Goal: Find specific page/section: Find specific page/section

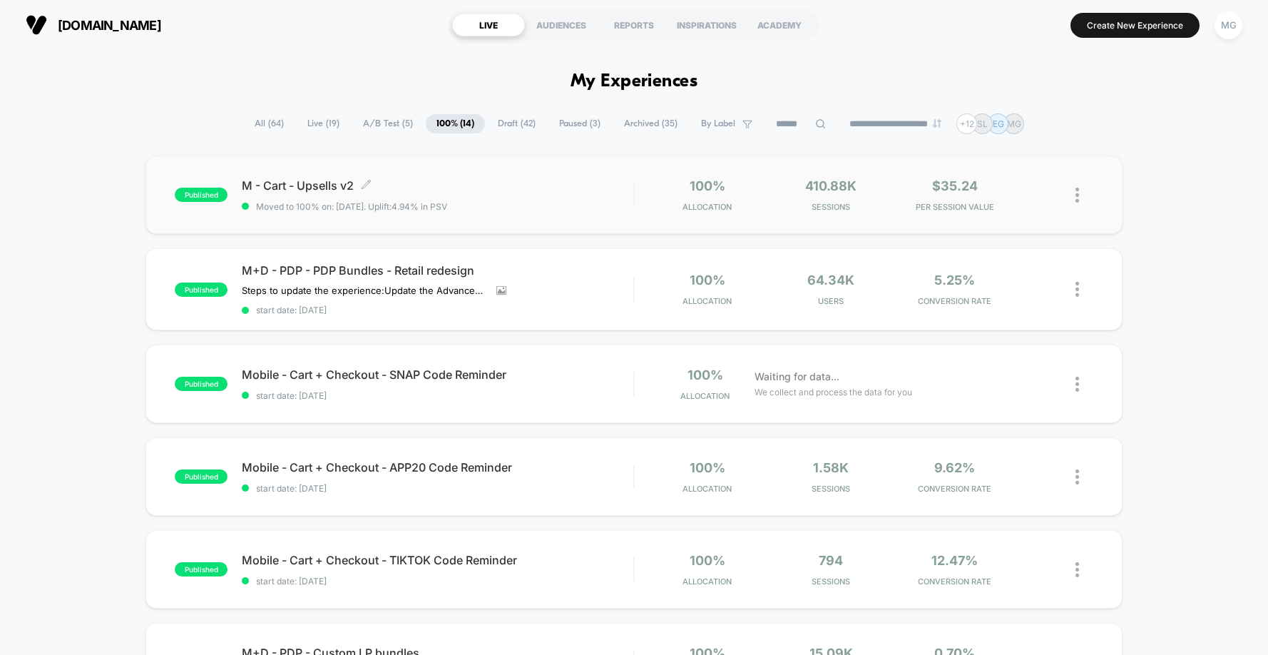
click at [310, 190] on span "M - Cart - Upsells v2 Click to edit experience details" at bounding box center [437, 185] width 391 height 14
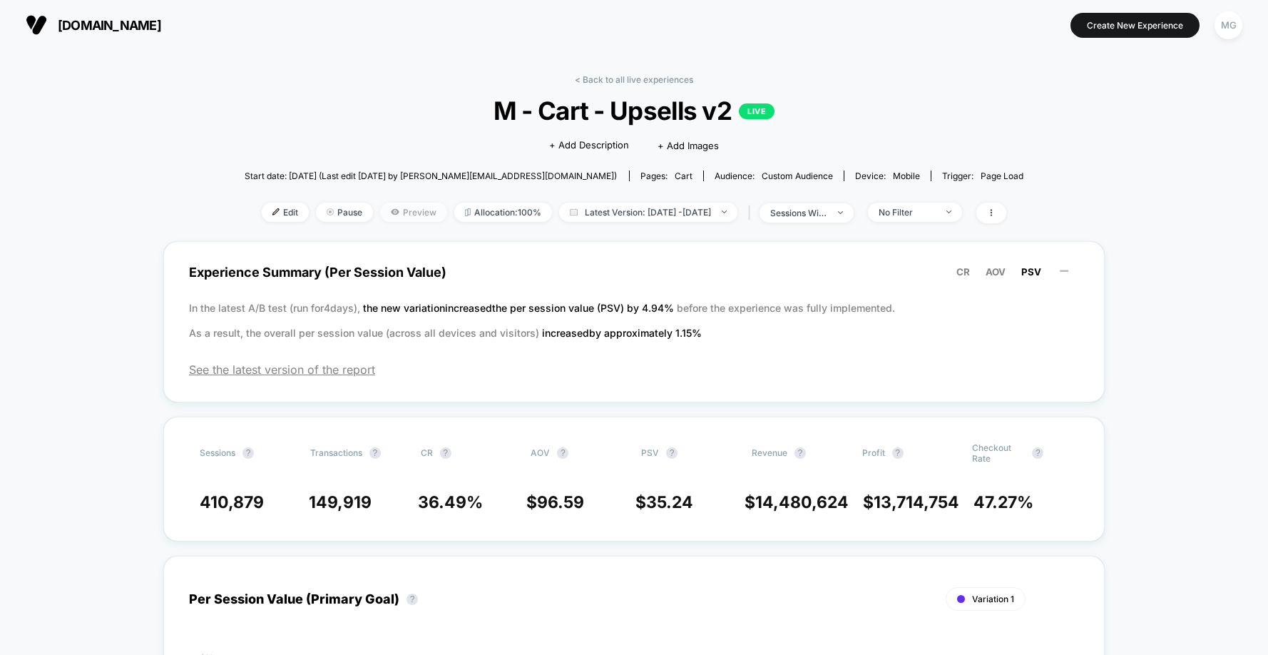
click at [397, 212] on span "Preview" at bounding box center [413, 211] width 67 height 19
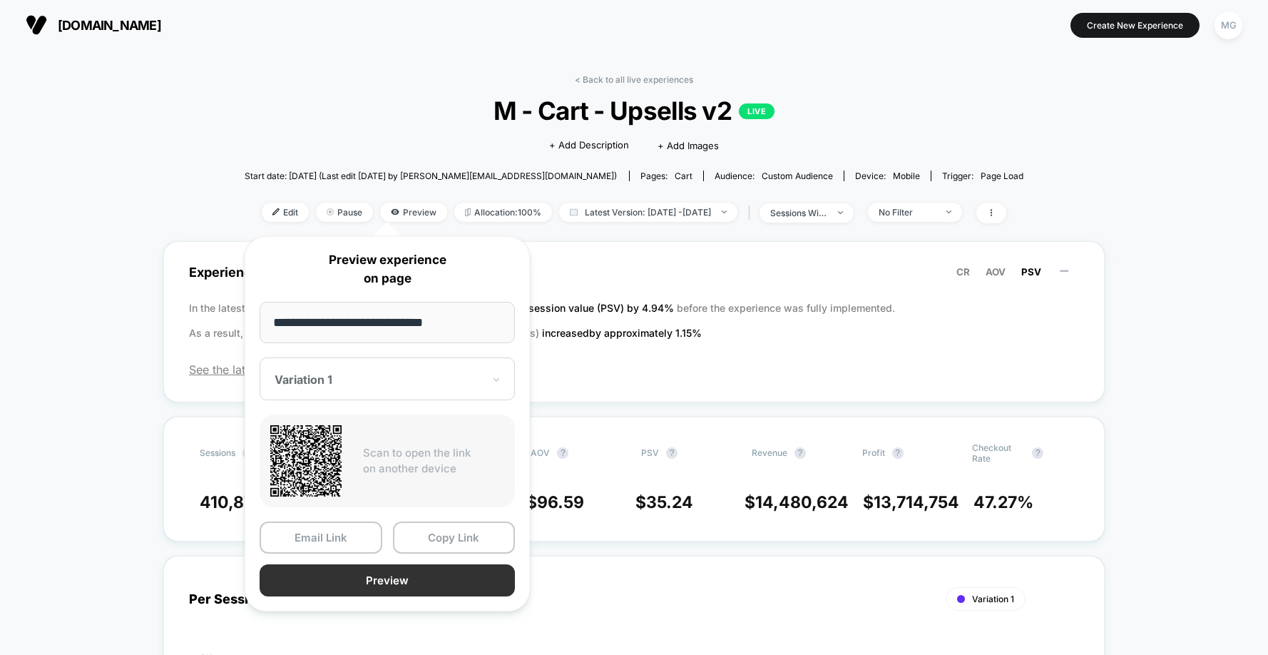
click at [421, 574] on button "Preview" at bounding box center [387, 580] width 255 height 32
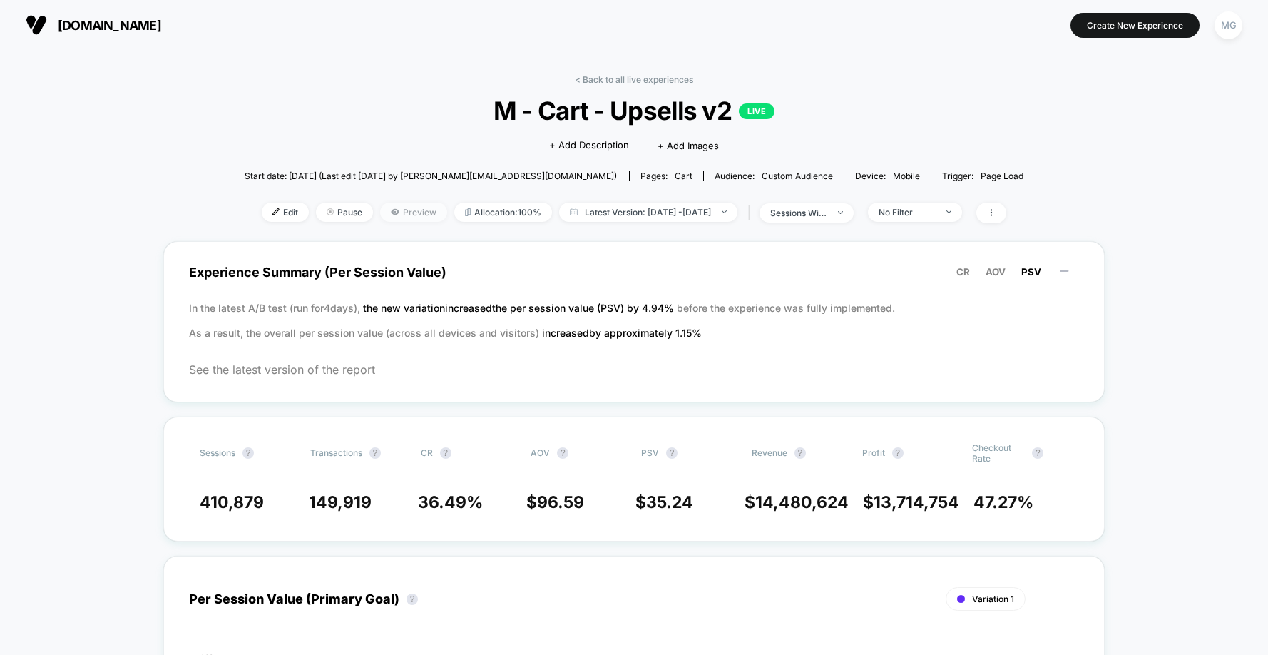
click at [380, 210] on span "Preview" at bounding box center [413, 211] width 67 height 19
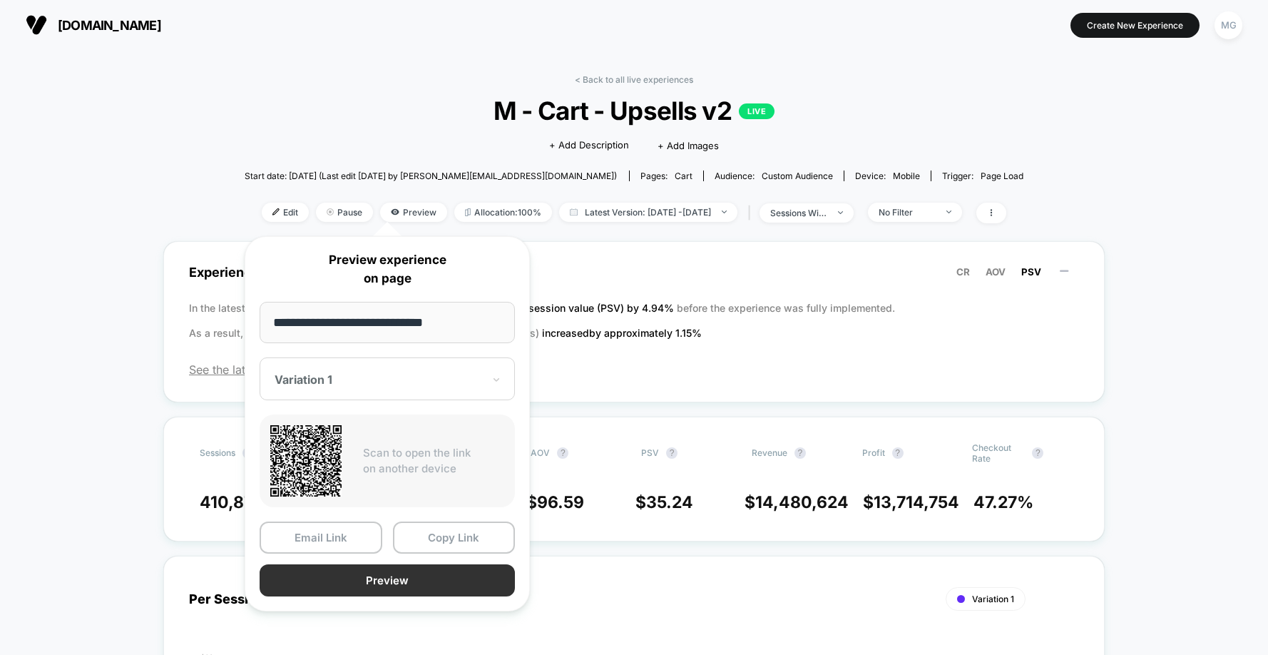
click at [414, 583] on button "Preview" at bounding box center [387, 580] width 255 height 32
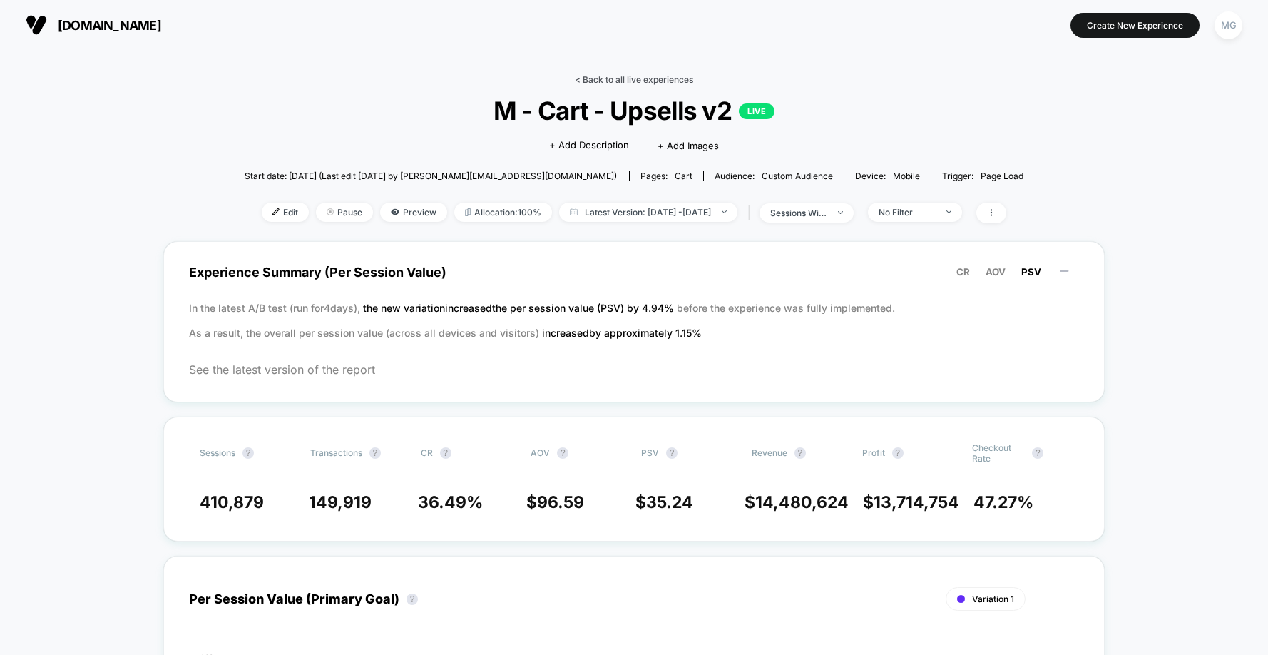
click at [635, 74] on link "< Back to all live experiences" at bounding box center [634, 79] width 118 height 11
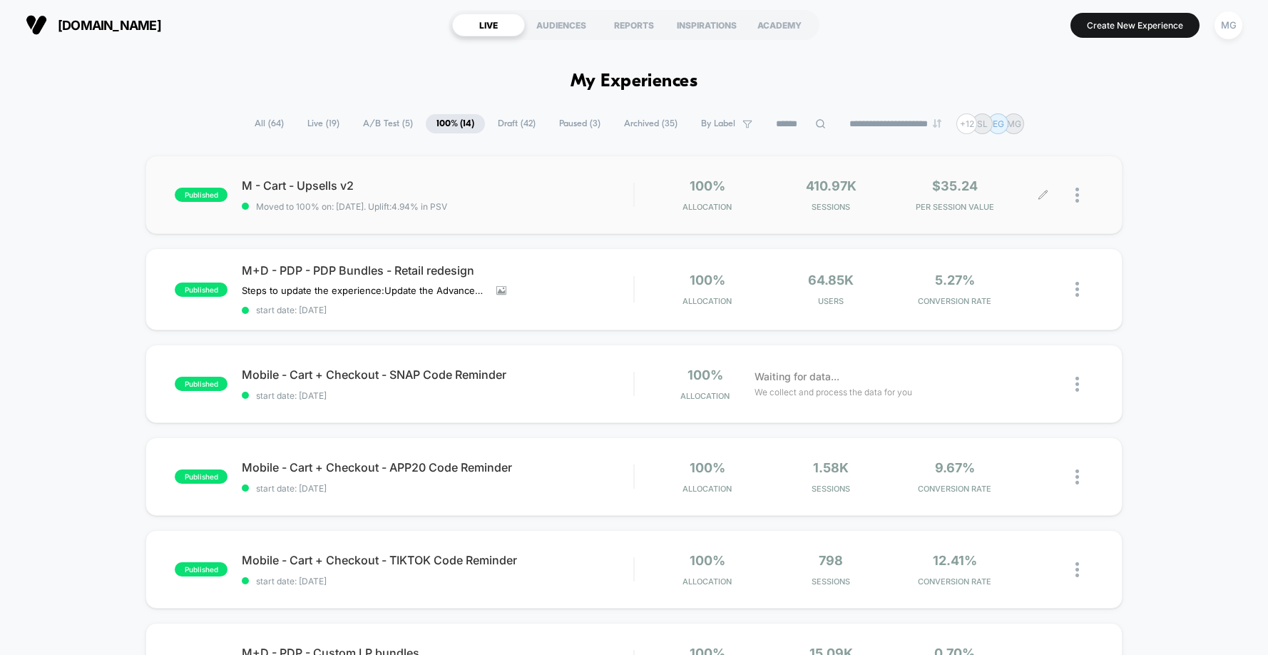
click at [1075, 180] on div at bounding box center [1084, 195] width 18 height 34
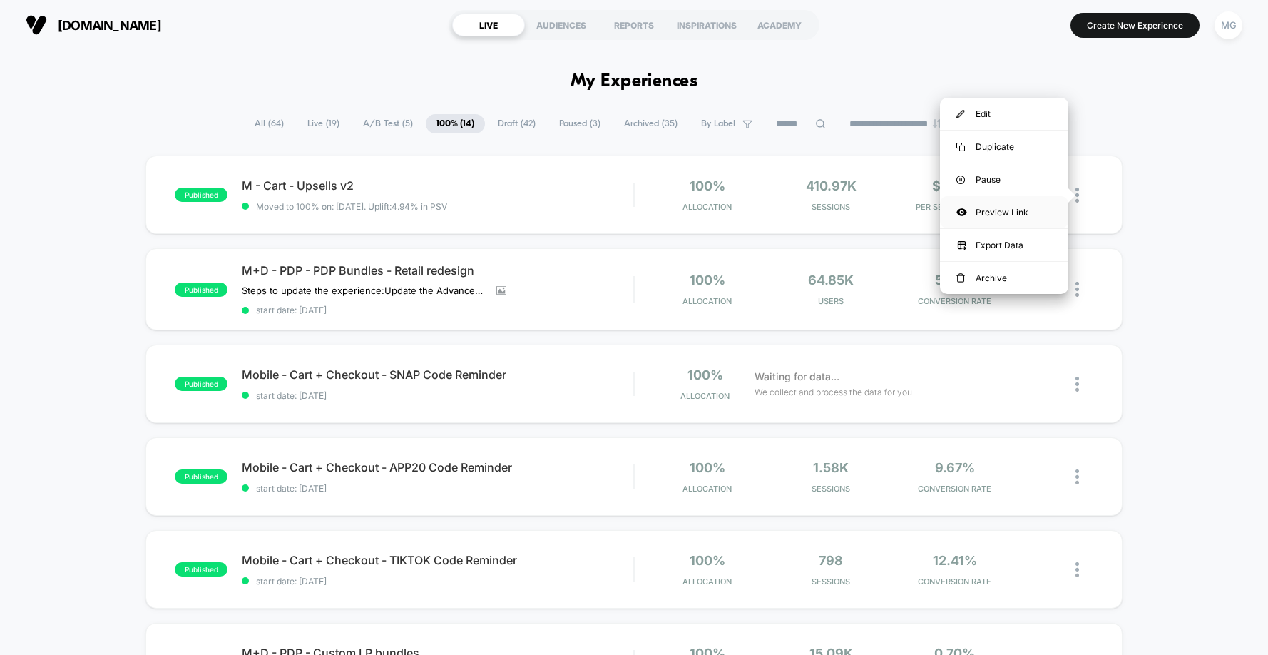
click at [1003, 207] on div "Preview Link" at bounding box center [1004, 212] width 128 height 32
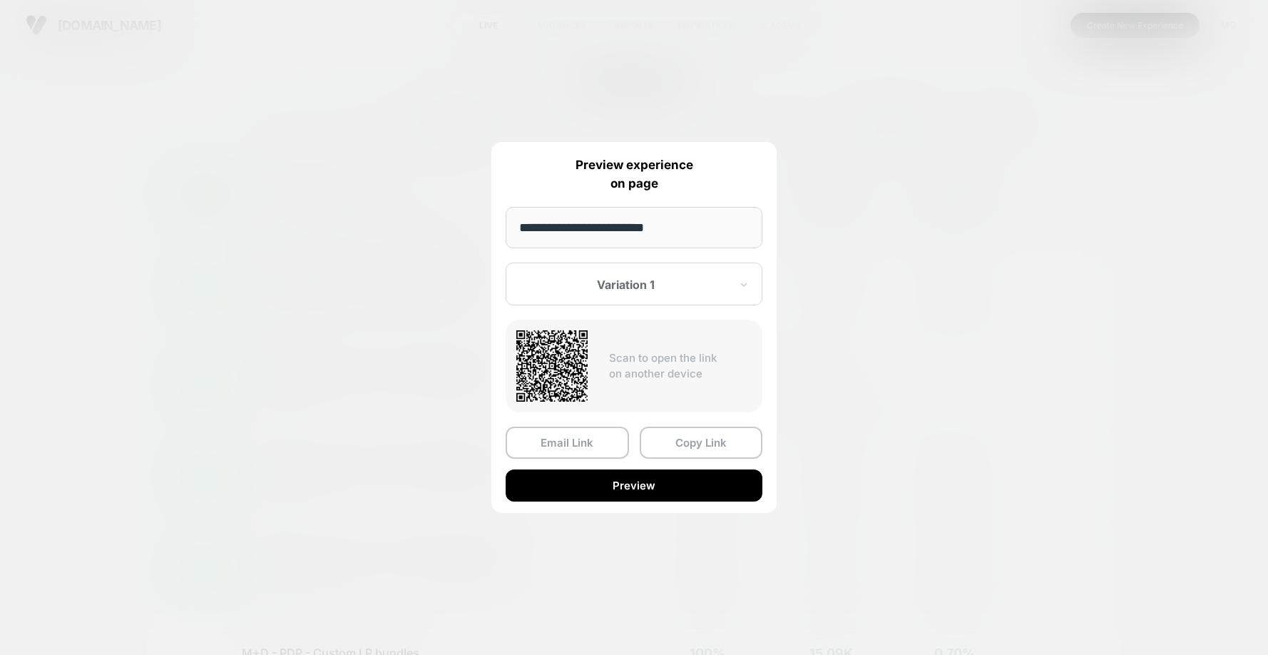
click at [949, 481] on div at bounding box center [634, 327] width 1268 height 655
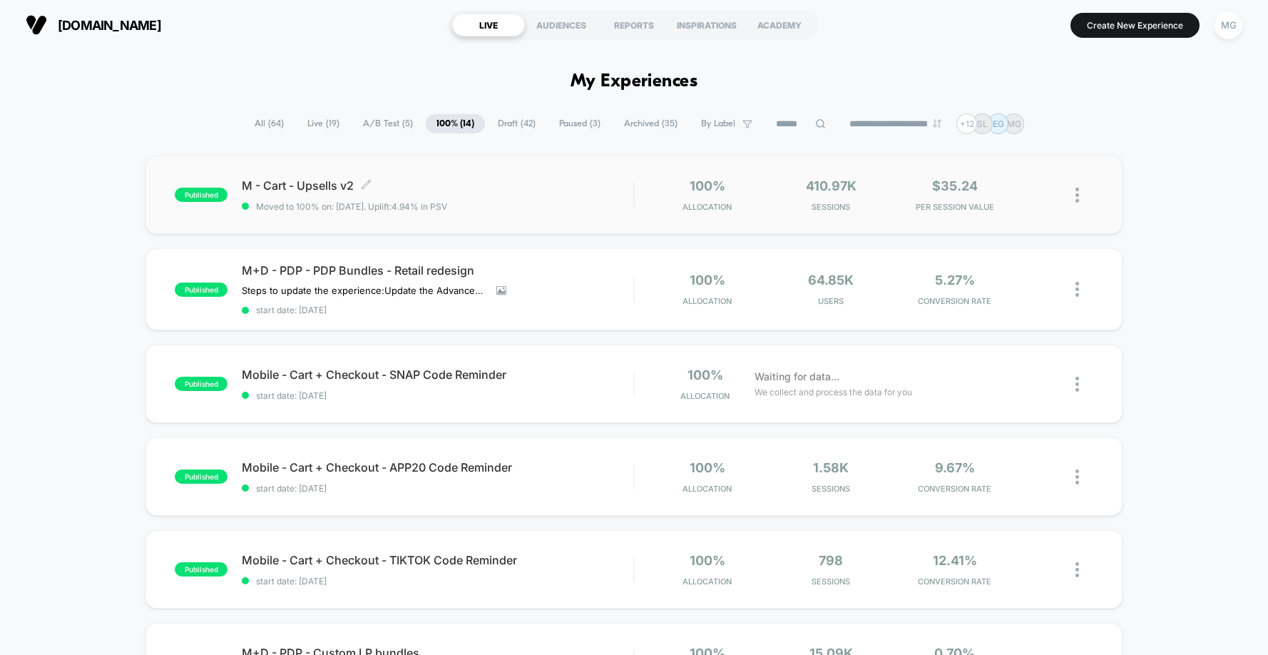
click at [306, 180] on span "M - Cart - Upsells v2 Click to edit experience details" at bounding box center [437, 185] width 391 height 14
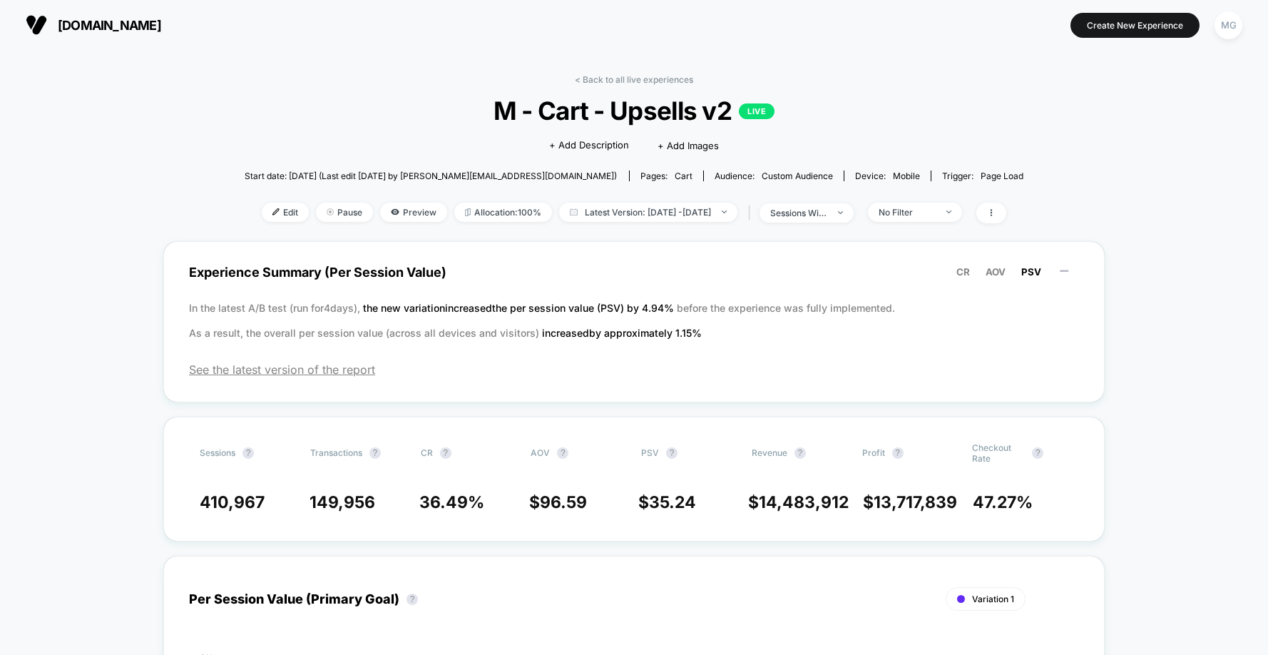
click at [645, 82] on link "< Back to all live experiences" at bounding box center [634, 79] width 118 height 11
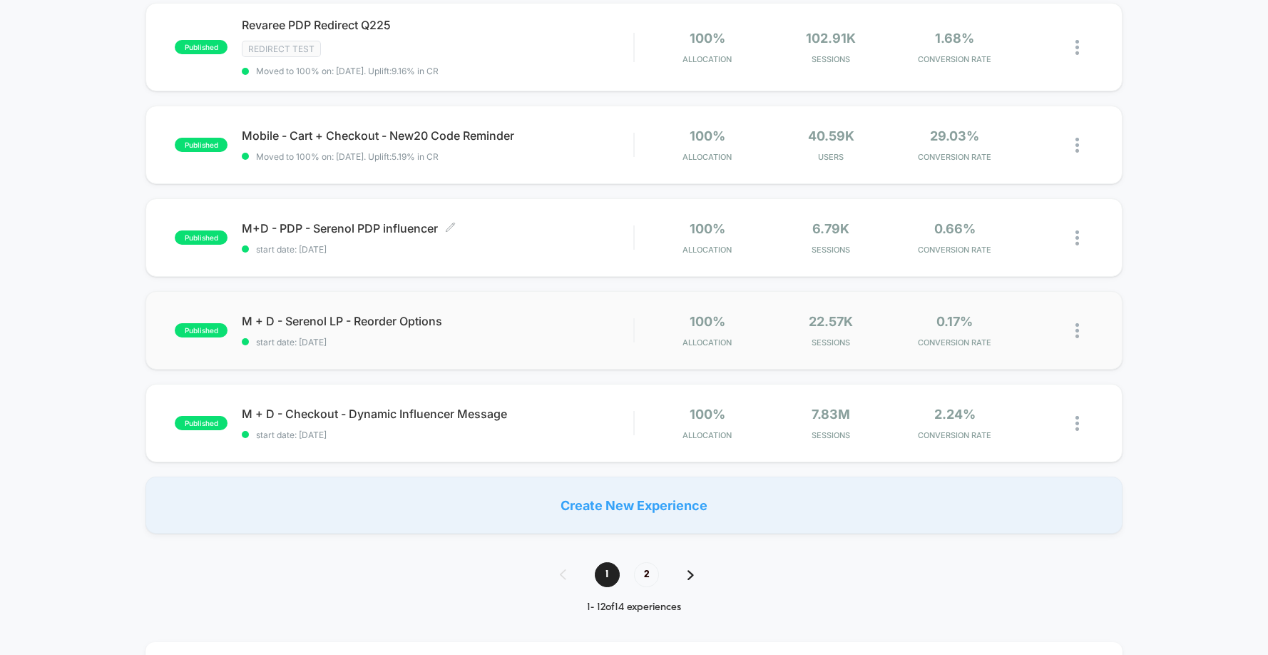
scroll to position [809, 0]
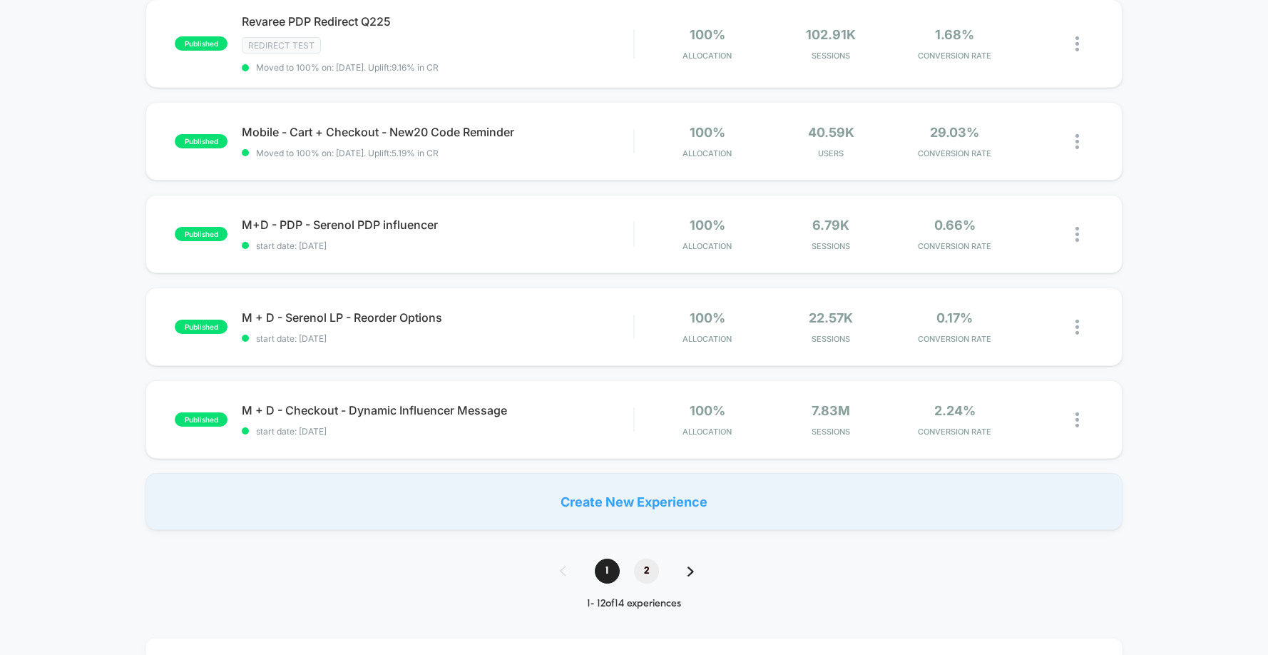
click at [645, 569] on span "2" at bounding box center [646, 570] width 25 height 25
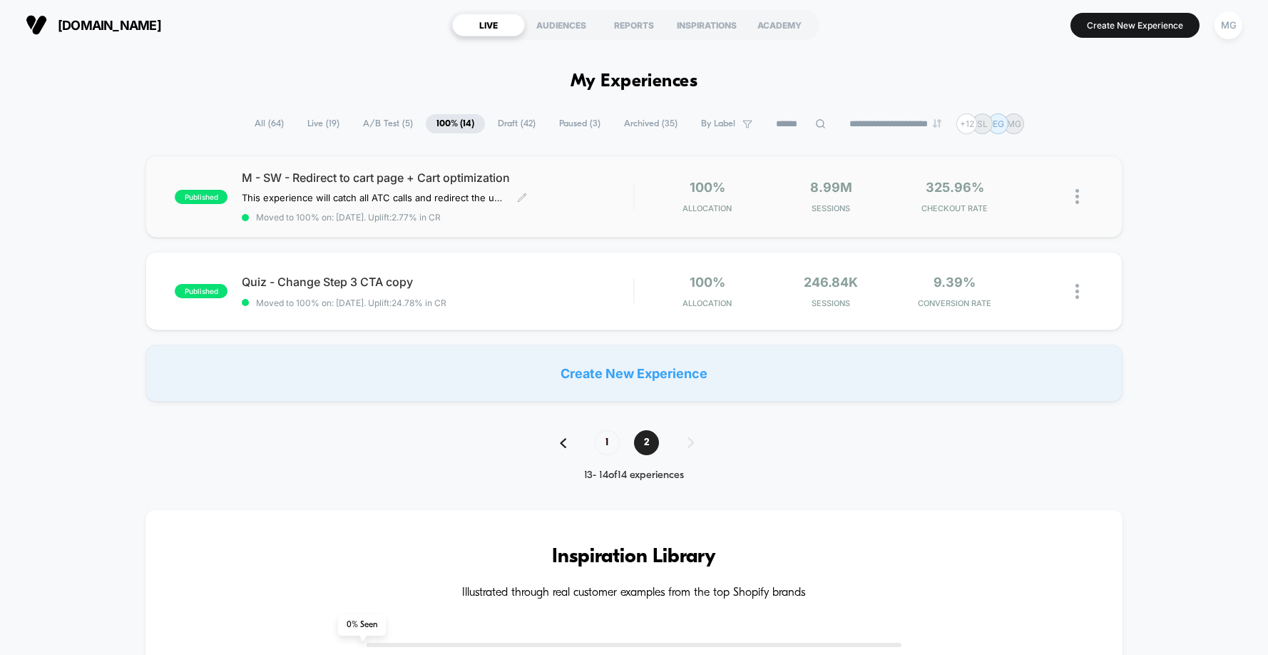
click at [416, 173] on span "M - SW - Redirect to cart page + Cart optimization" at bounding box center [437, 177] width 391 height 14
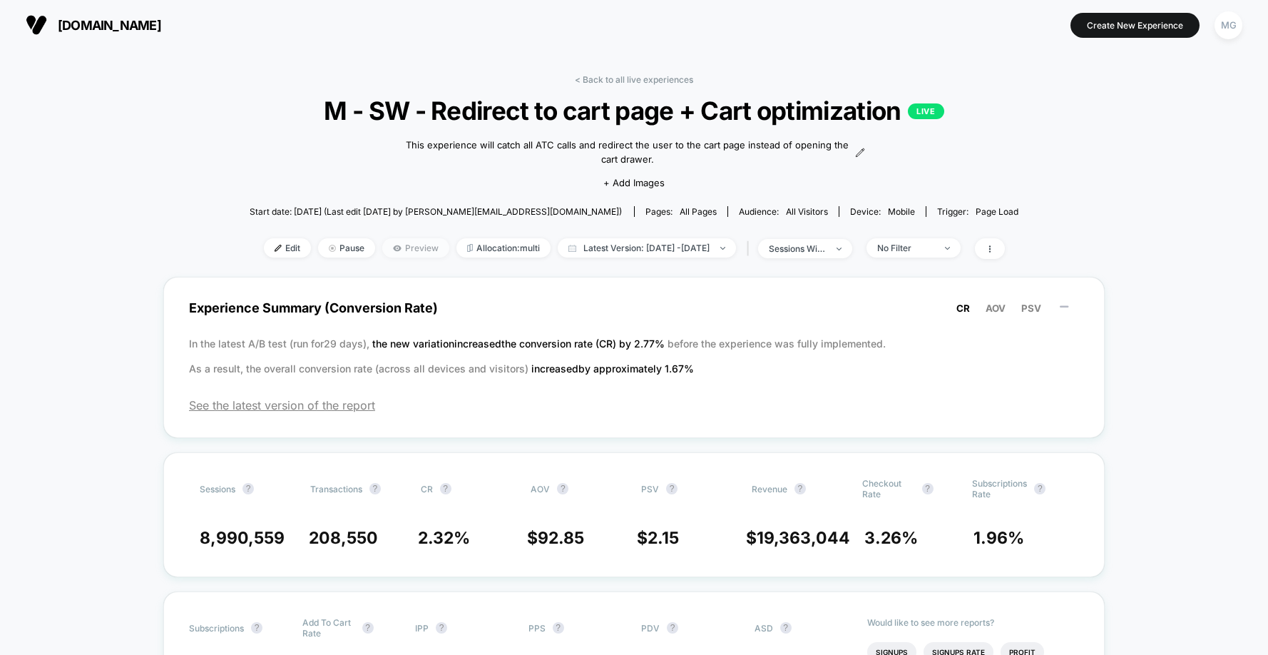
click at [394, 245] on span "Preview" at bounding box center [415, 247] width 67 height 19
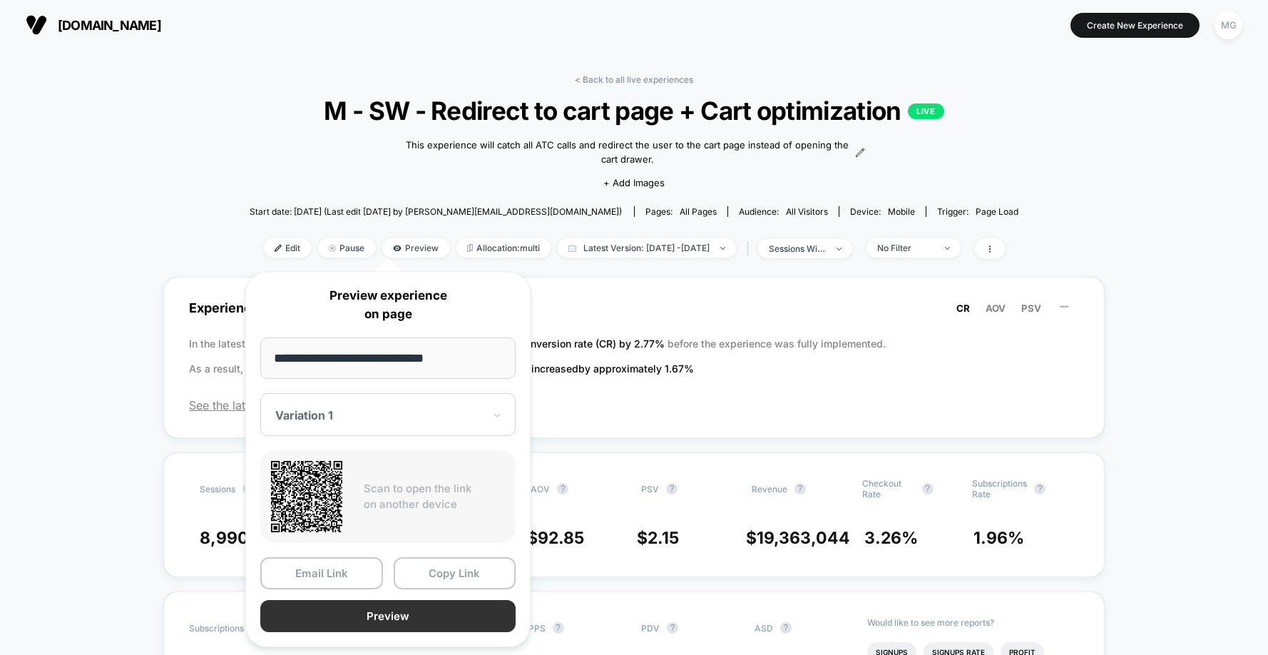
click at [399, 619] on button "Preview" at bounding box center [387, 616] width 255 height 32
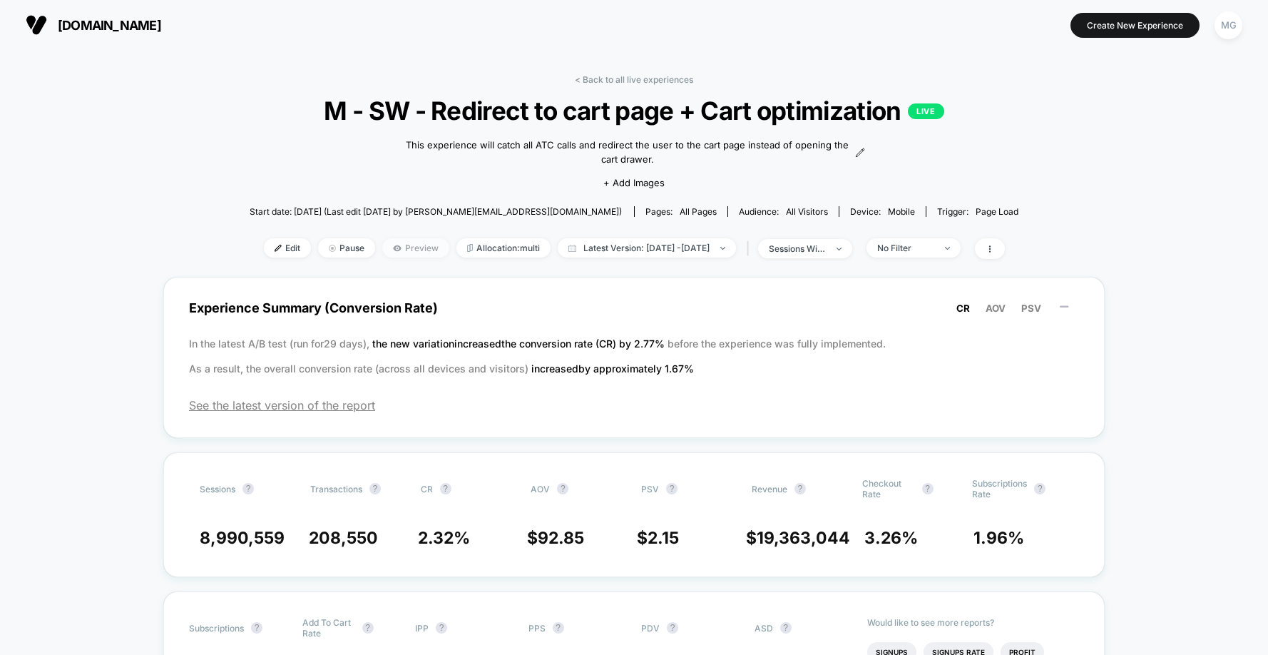
click at [389, 246] on span "Preview" at bounding box center [415, 247] width 67 height 19
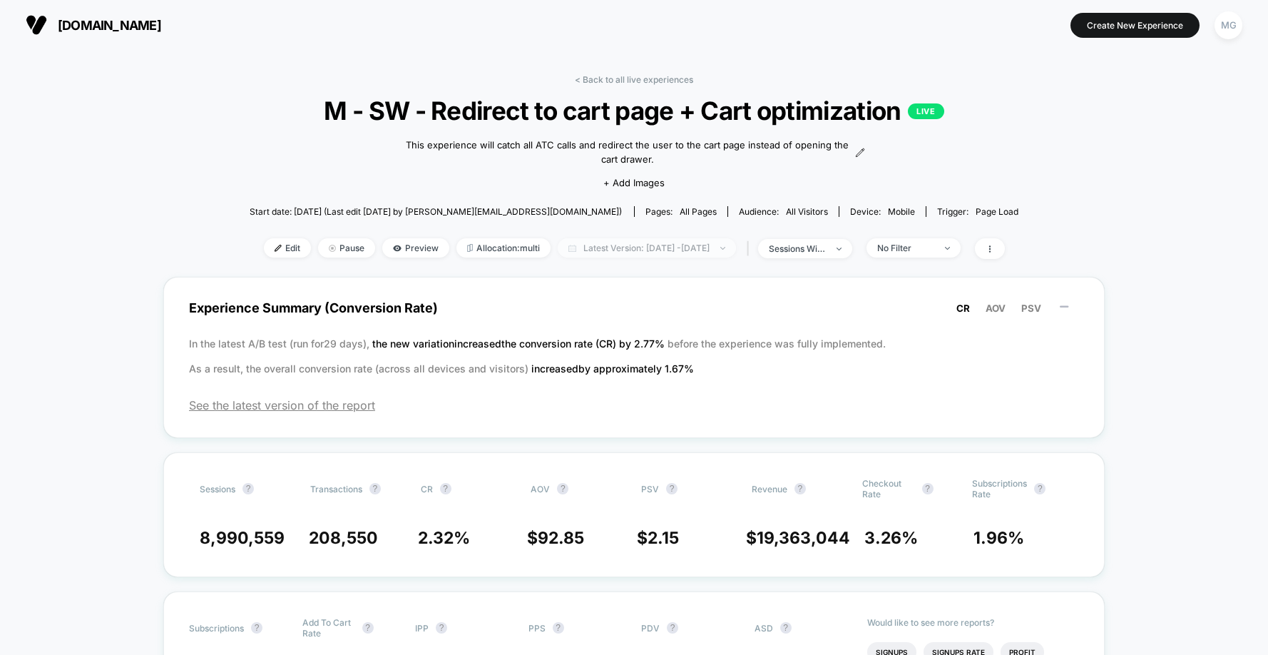
click at [717, 254] on span "Latest Version: [DATE] - [DATE]" at bounding box center [647, 247] width 178 height 19
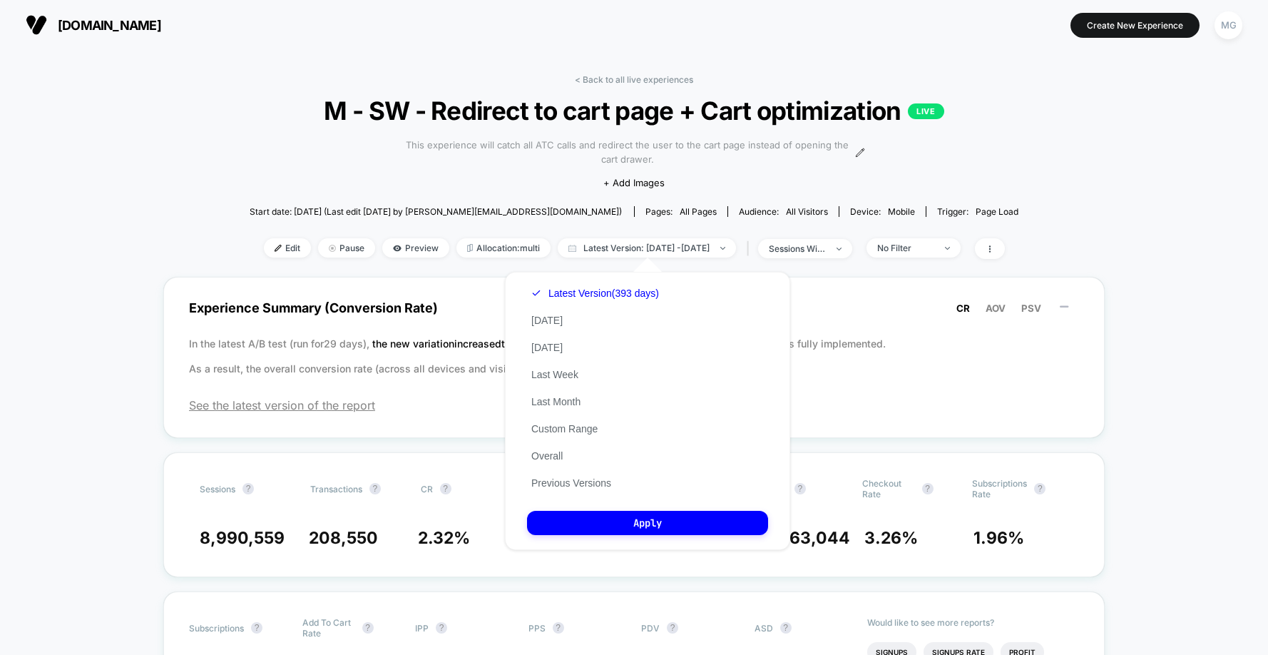
drag, startPoint x: 354, startPoint y: 173, endPoint x: 461, endPoint y: 140, distance: 112.8
click at [354, 173] on div "< Back to all live experiences M - SW - Redirect to cart page + Cart optimizati…" at bounding box center [634, 175] width 769 height 202
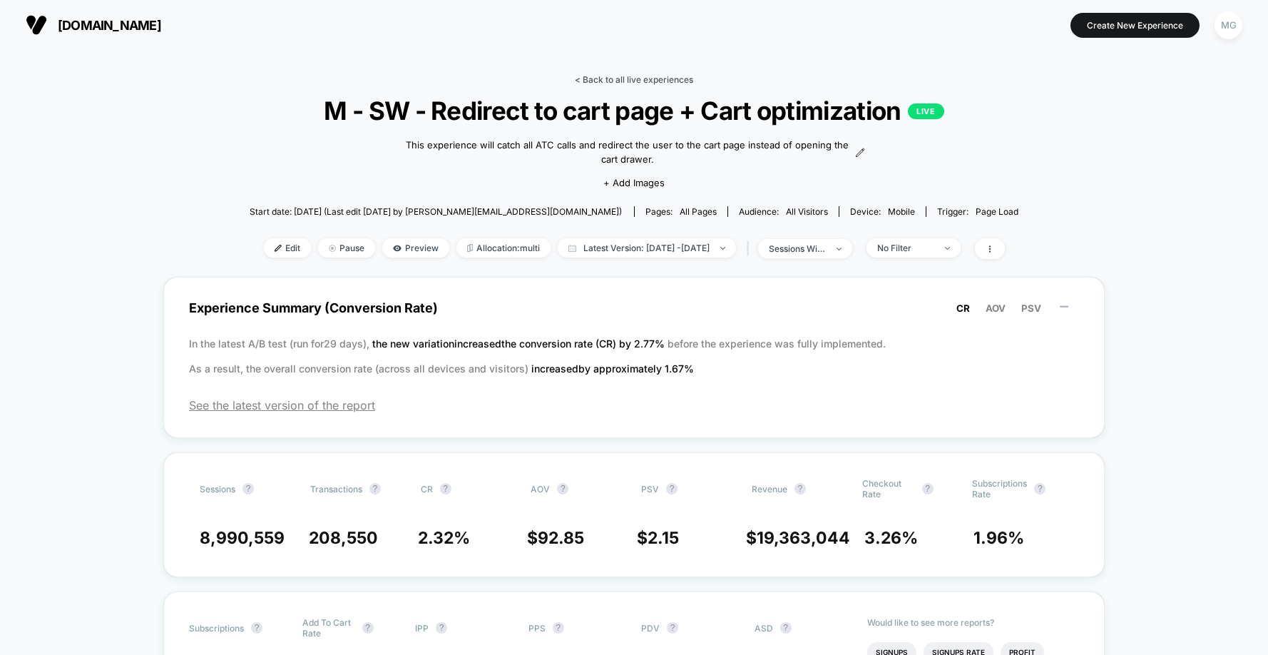
click at [632, 76] on link "< Back to all live experiences" at bounding box center [634, 79] width 118 height 11
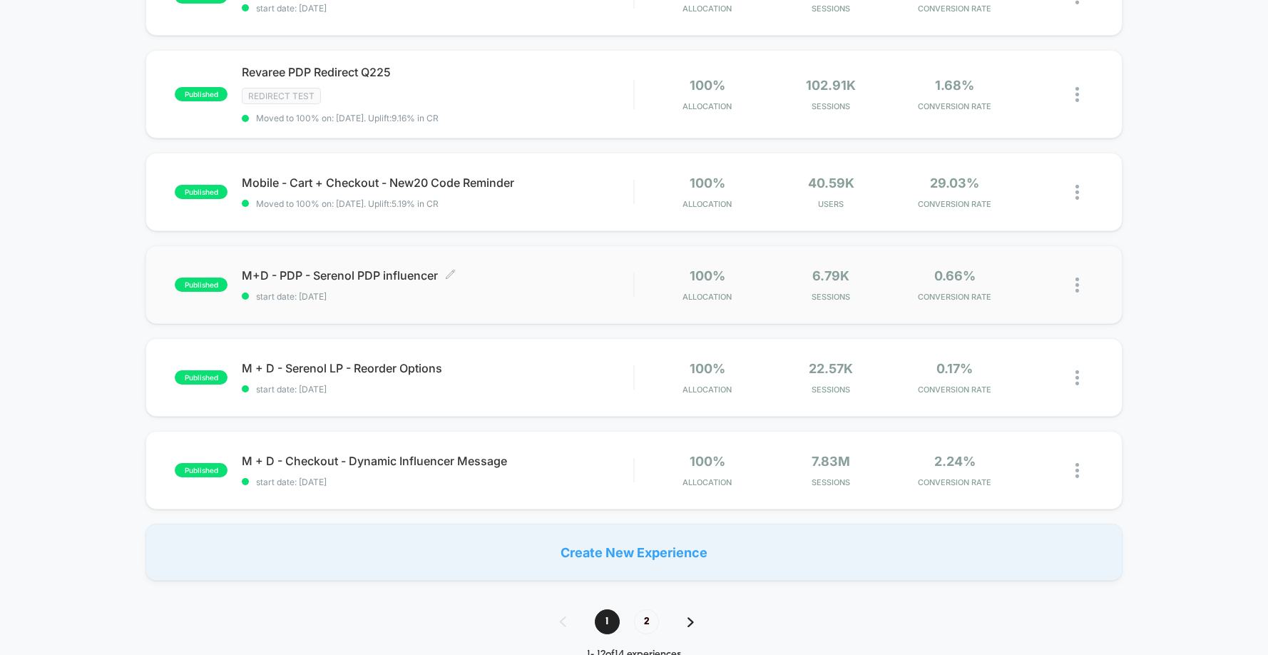
scroll to position [776, 0]
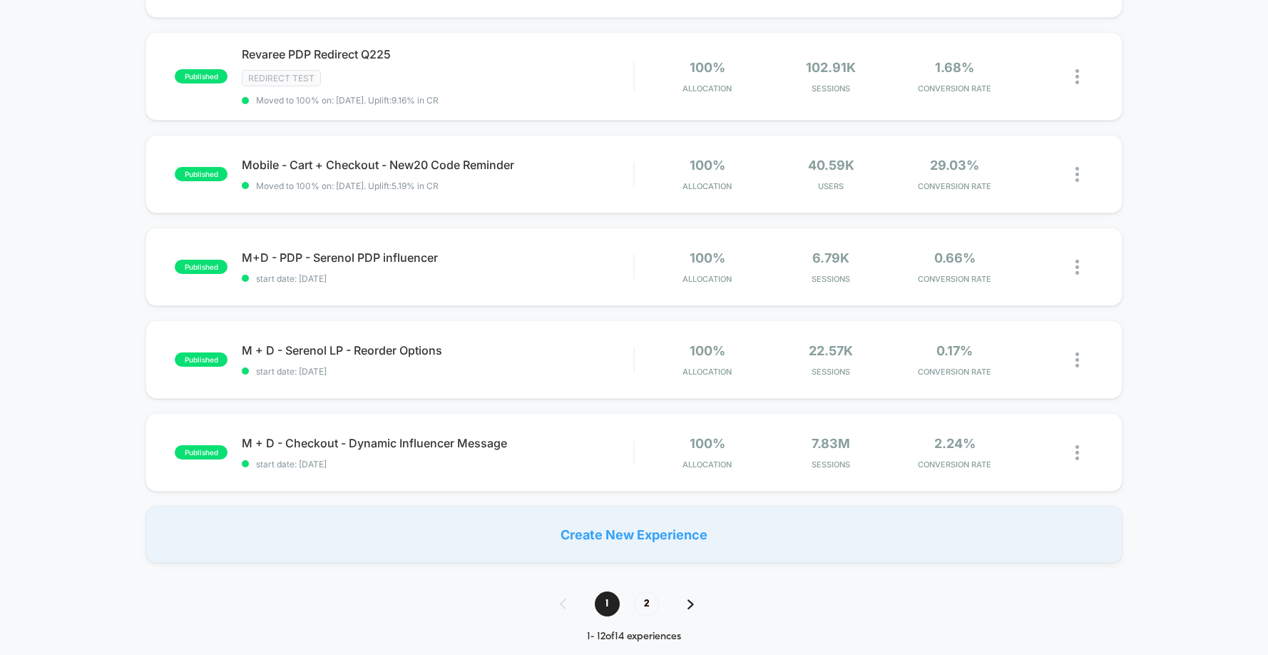
drag, startPoint x: 690, startPoint y: 607, endPoint x: 672, endPoint y: 599, distance: 19.8
click at [690, 607] on img at bounding box center [690, 604] width 6 height 10
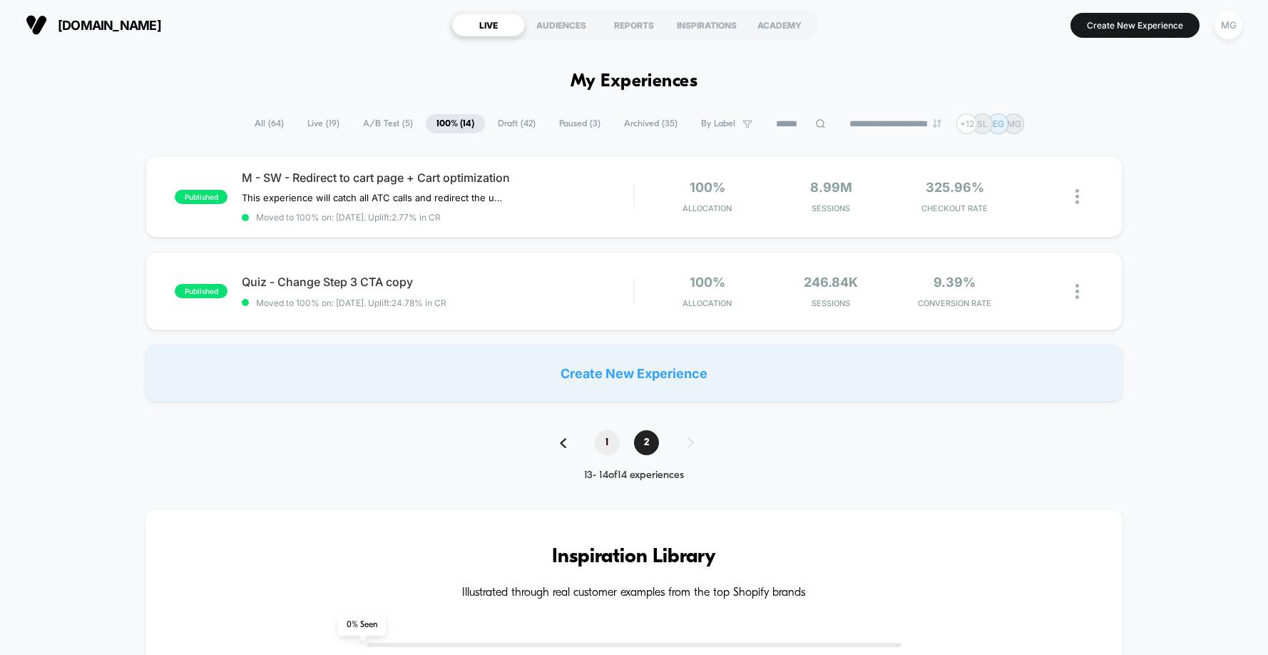
click at [602, 443] on span "1" at bounding box center [607, 442] width 25 height 25
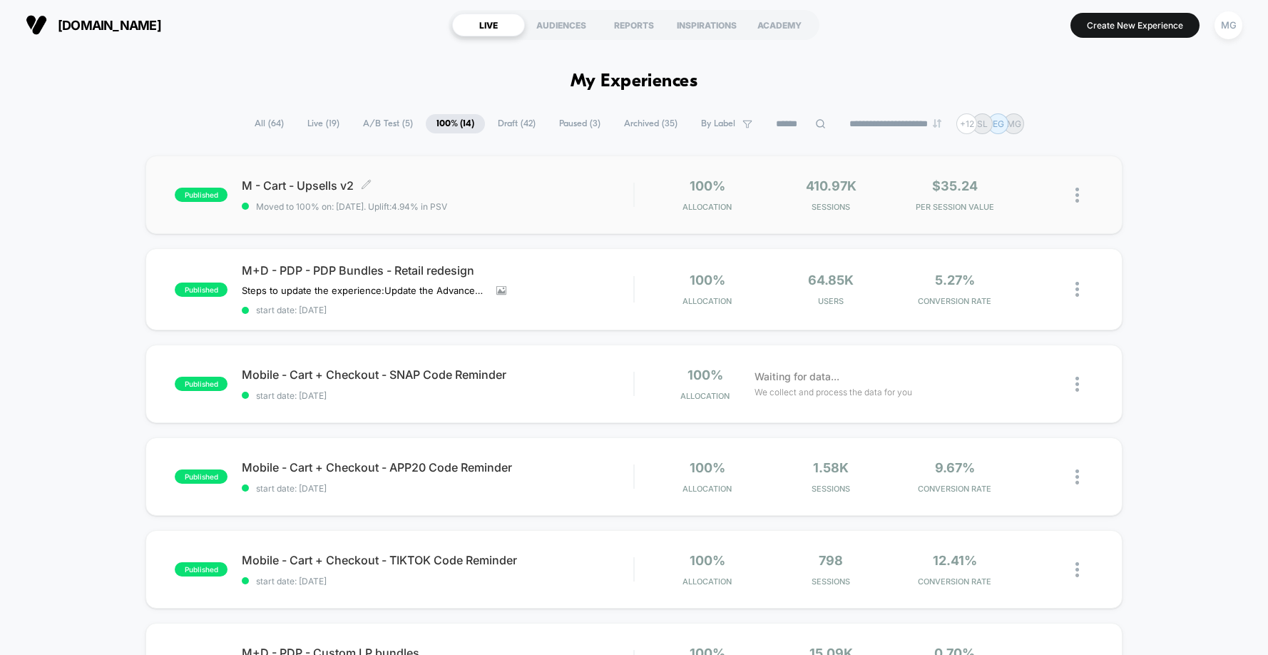
click at [290, 189] on span "M - Cart - Upsells v2 Click to edit experience details" at bounding box center [437, 185] width 391 height 14
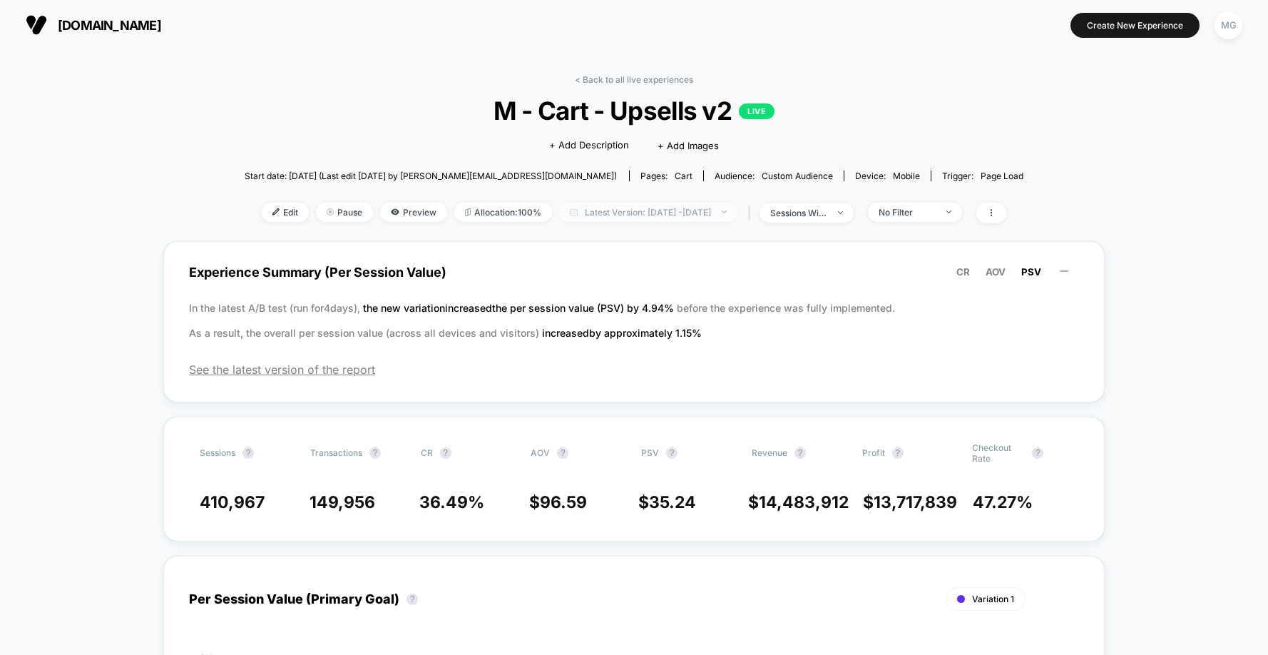
click at [588, 213] on span "Latest Version: [DATE] - [DATE]" at bounding box center [648, 211] width 178 height 19
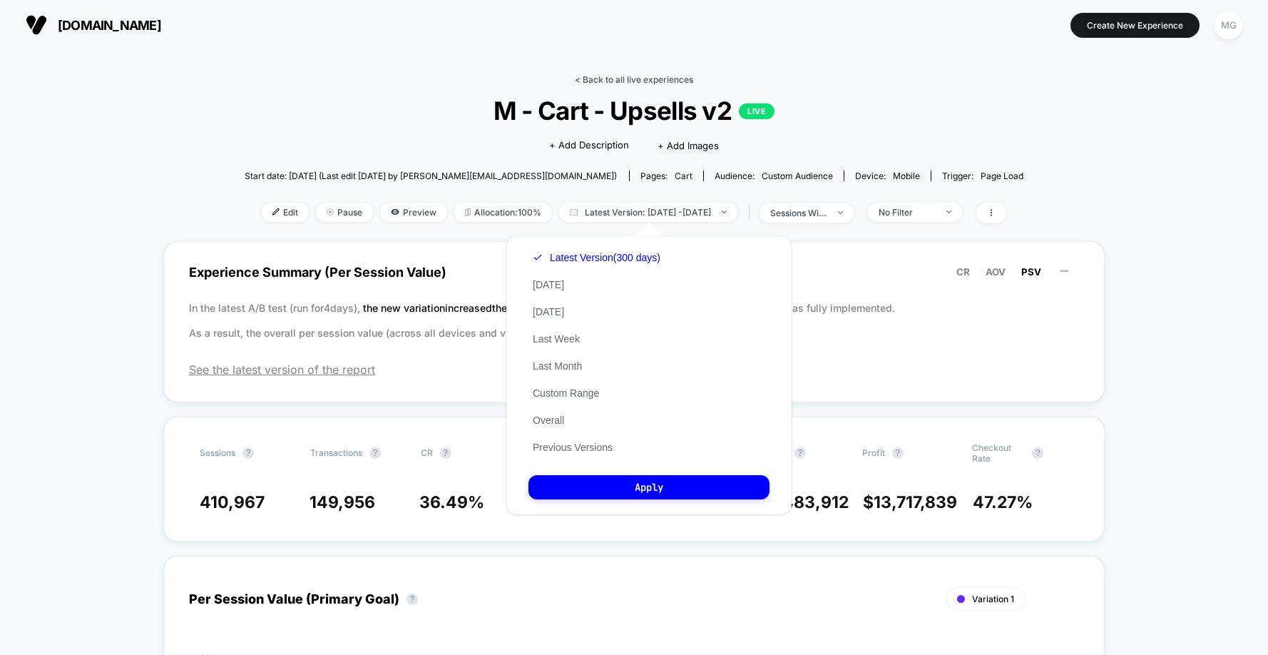
click at [616, 79] on link "< Back to all live experiences" at bounding box center [634, 79] width 118 height 11
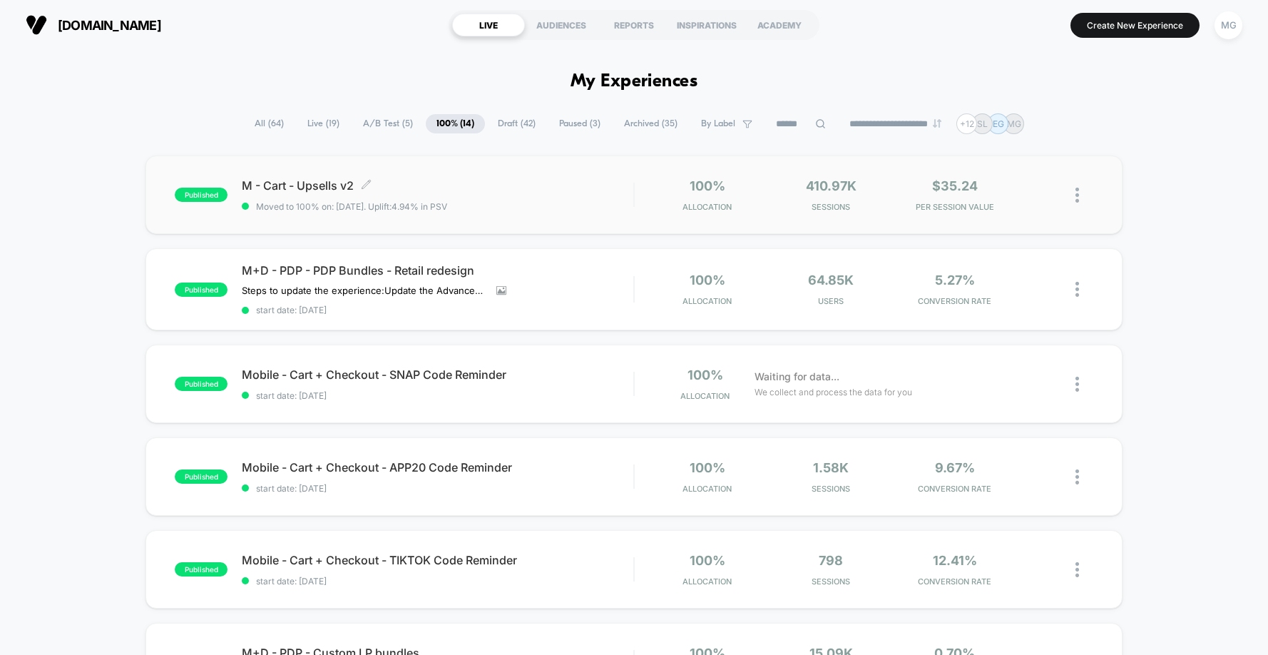
click at [260, 181] on span "M - Cart - Upsells v2 Click to edit experience details" at bounding box center [437, 185] width 391 height 14
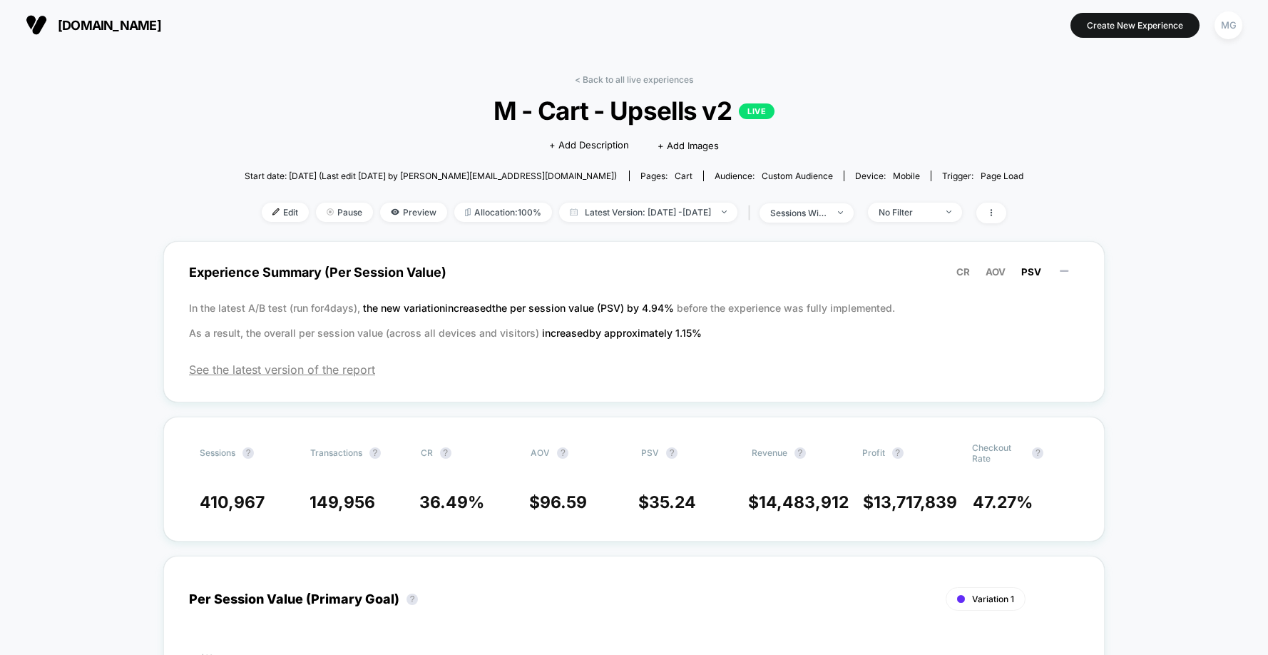
click at [416, 176] on span "Start date: [DATE] (Last edit [DATE] by [PERSON_NAME][EMAIL_ADDRESS][DOMAIN_NAM…" at bounding box center [431, 175] width 372 height 11
click at [680, 212] on span "Latest Version: [DATE] - [DATE]" at bounding box center [648, 211] width 178 height 19
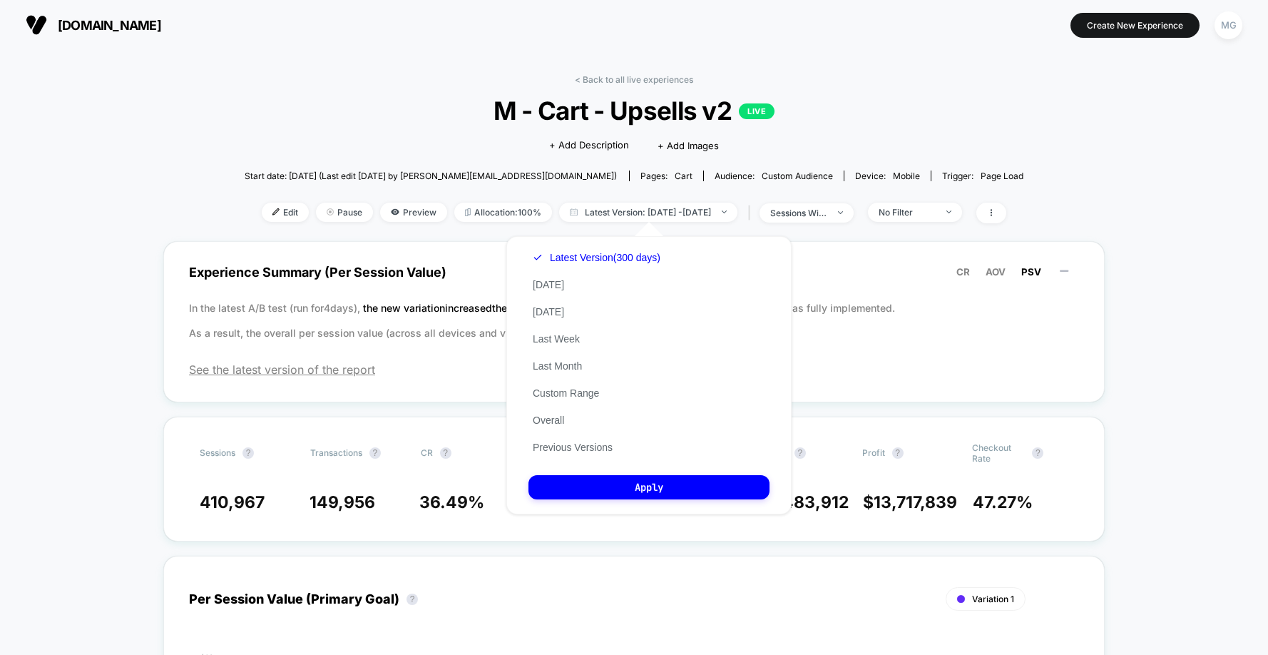
drag, startPoint x: 441, startPoint y: 125, endPoint x: 573, endPoint y: 81, distance: 138.2
click at [441, 125] on div "Click to edit experience details + Add Description + Add Images" at bounding box center [634, 144] width 468 height 38
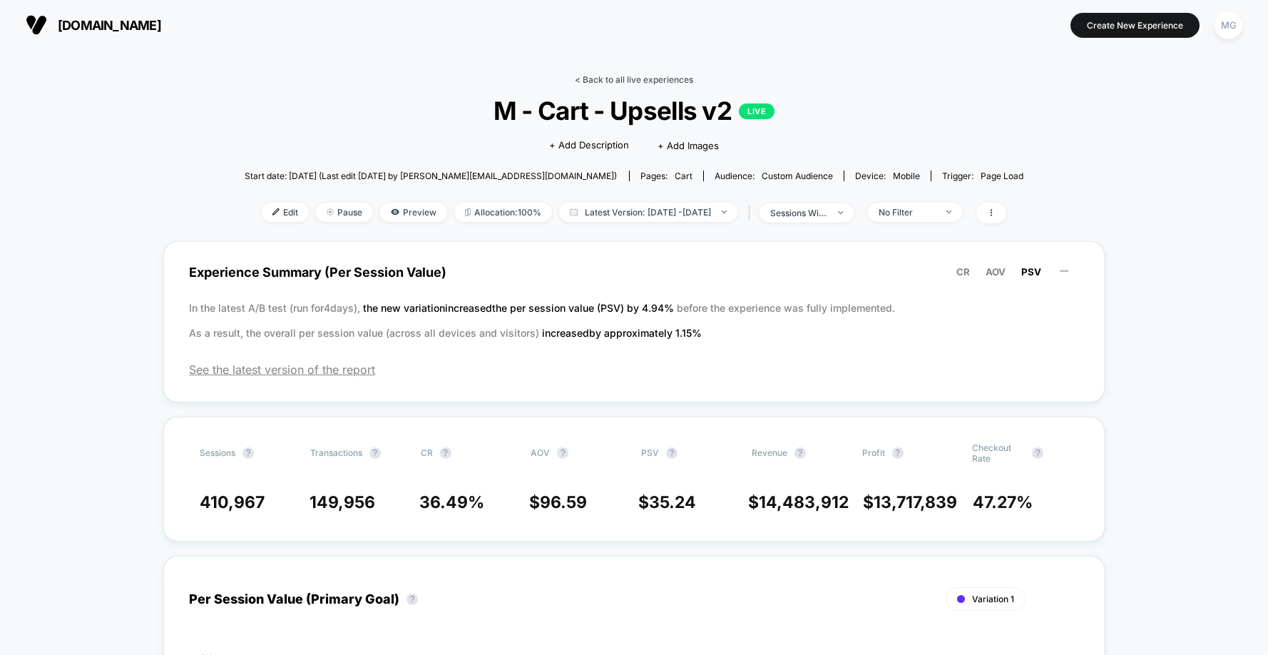
click at [625, 75] on link "< Back to all live experiences" at bounding box center [634, 79] width 118 height 11
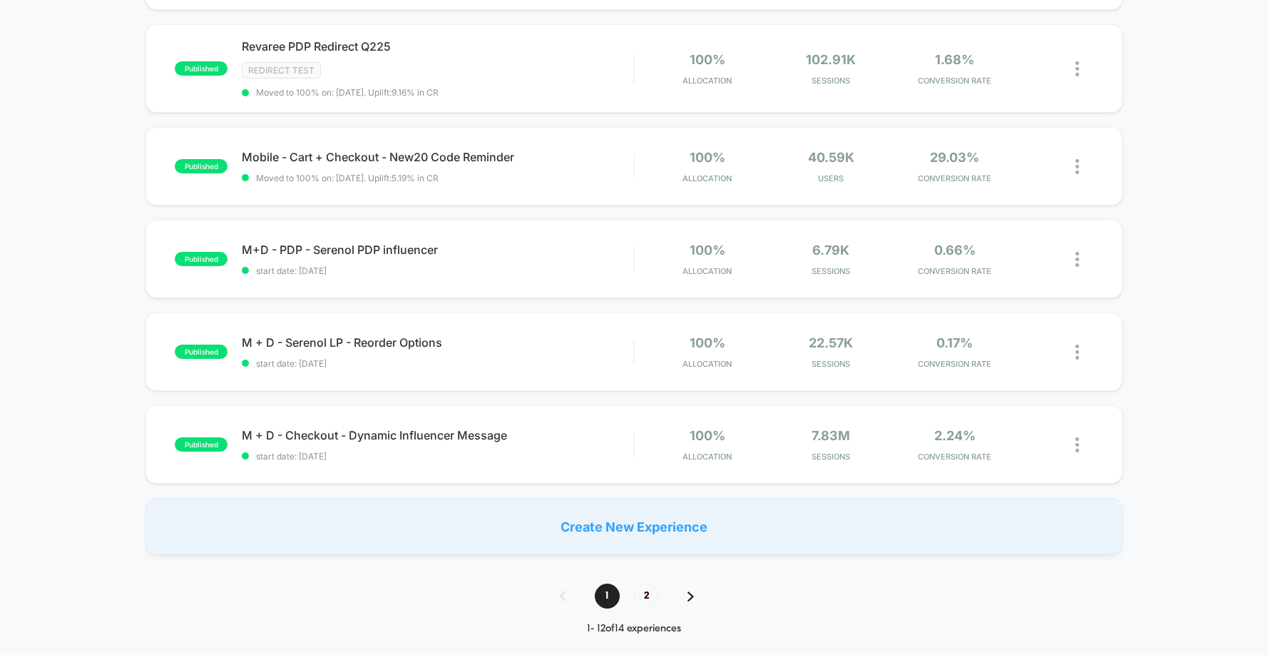
scroll to position [813, 0]
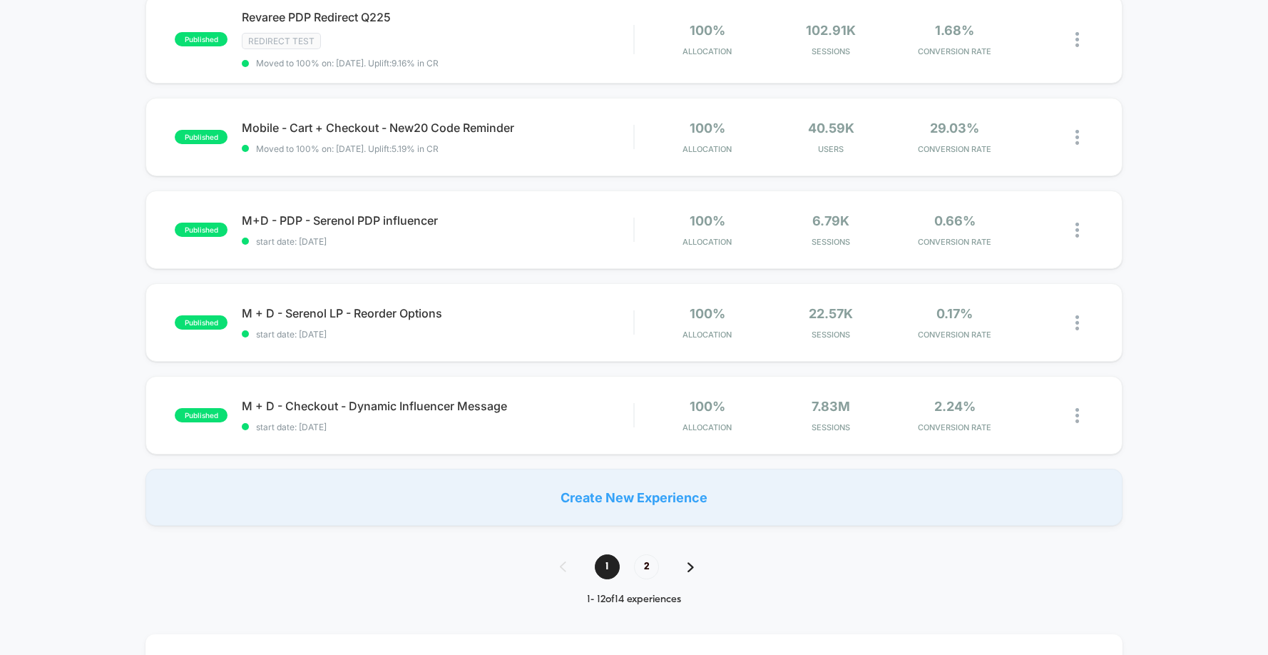
click at [688, 569] on img at bounding box center [690, 567] width 6 height 10
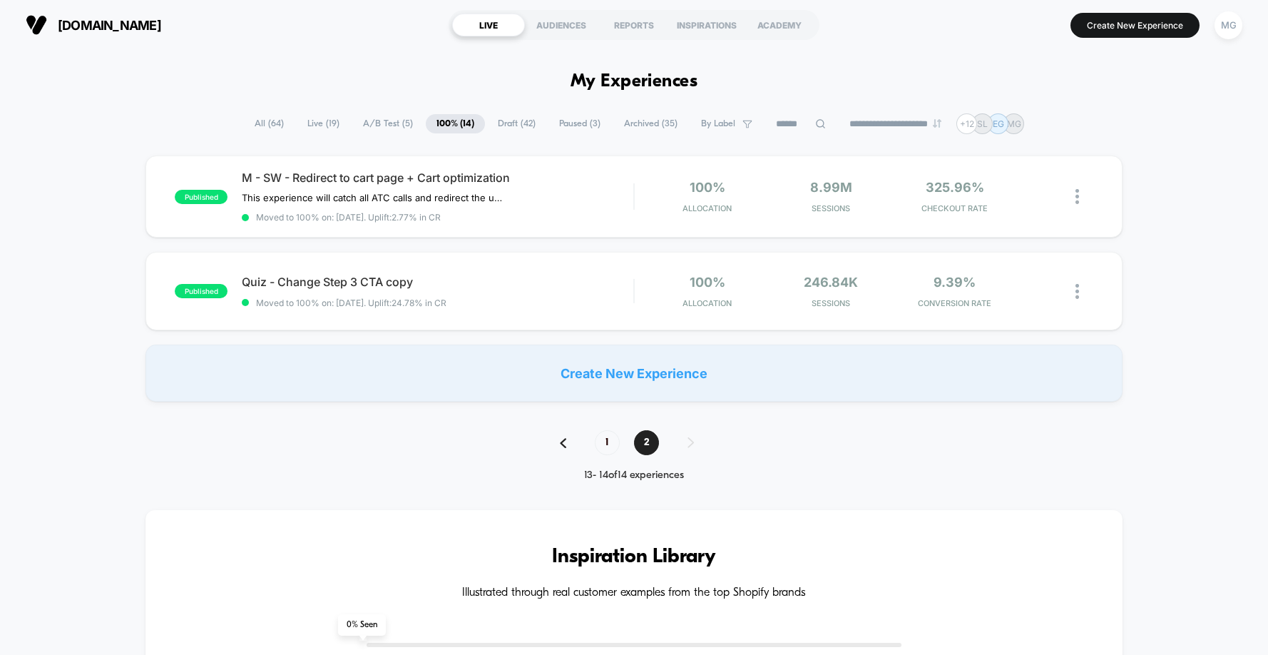
click at [376, 128] on span "A/B Test ( 5 )" at bounding box center [387, 123] width 71 height 19
